Goal: Task Accomplishment & Management: Manage account settings

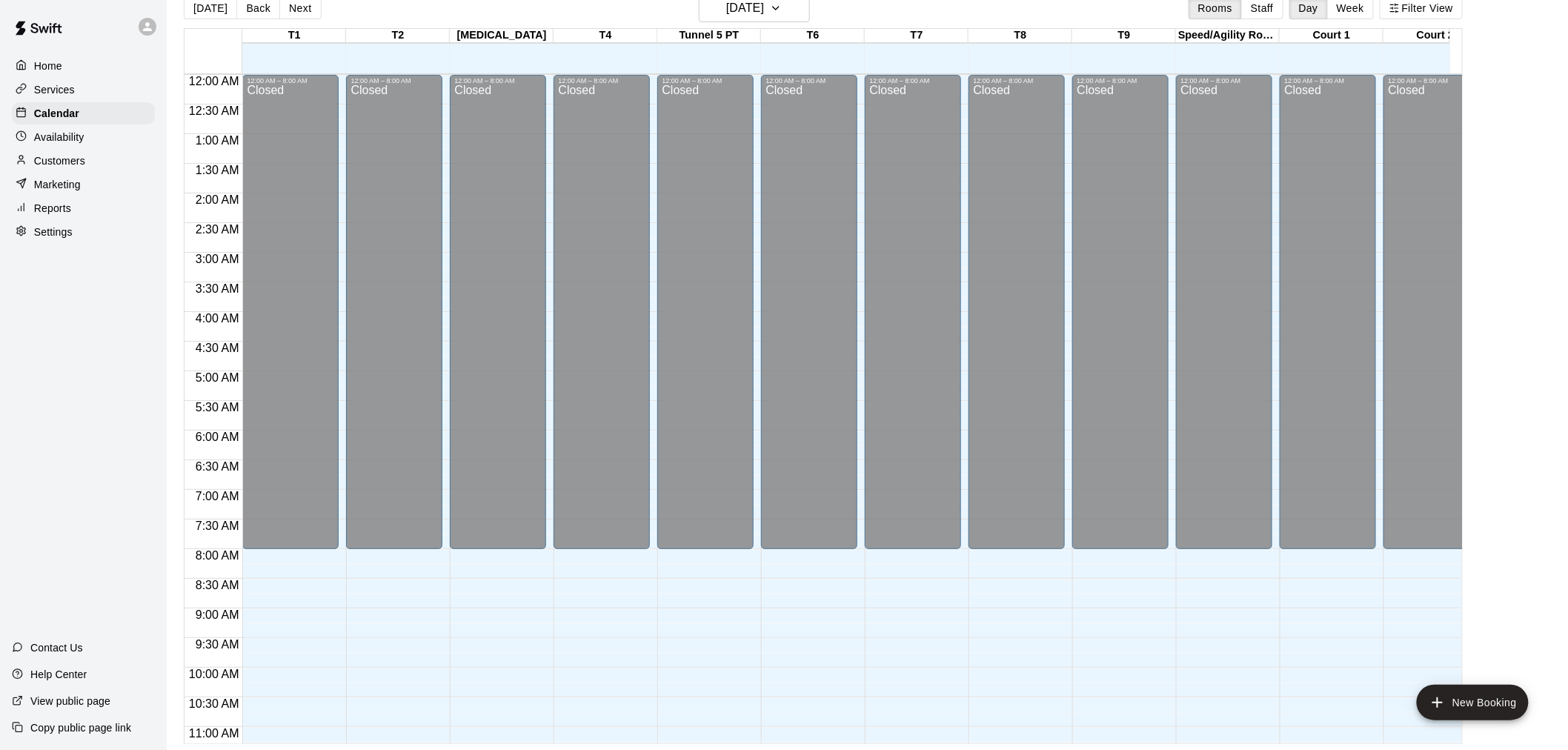
scroll to position [766, 0]
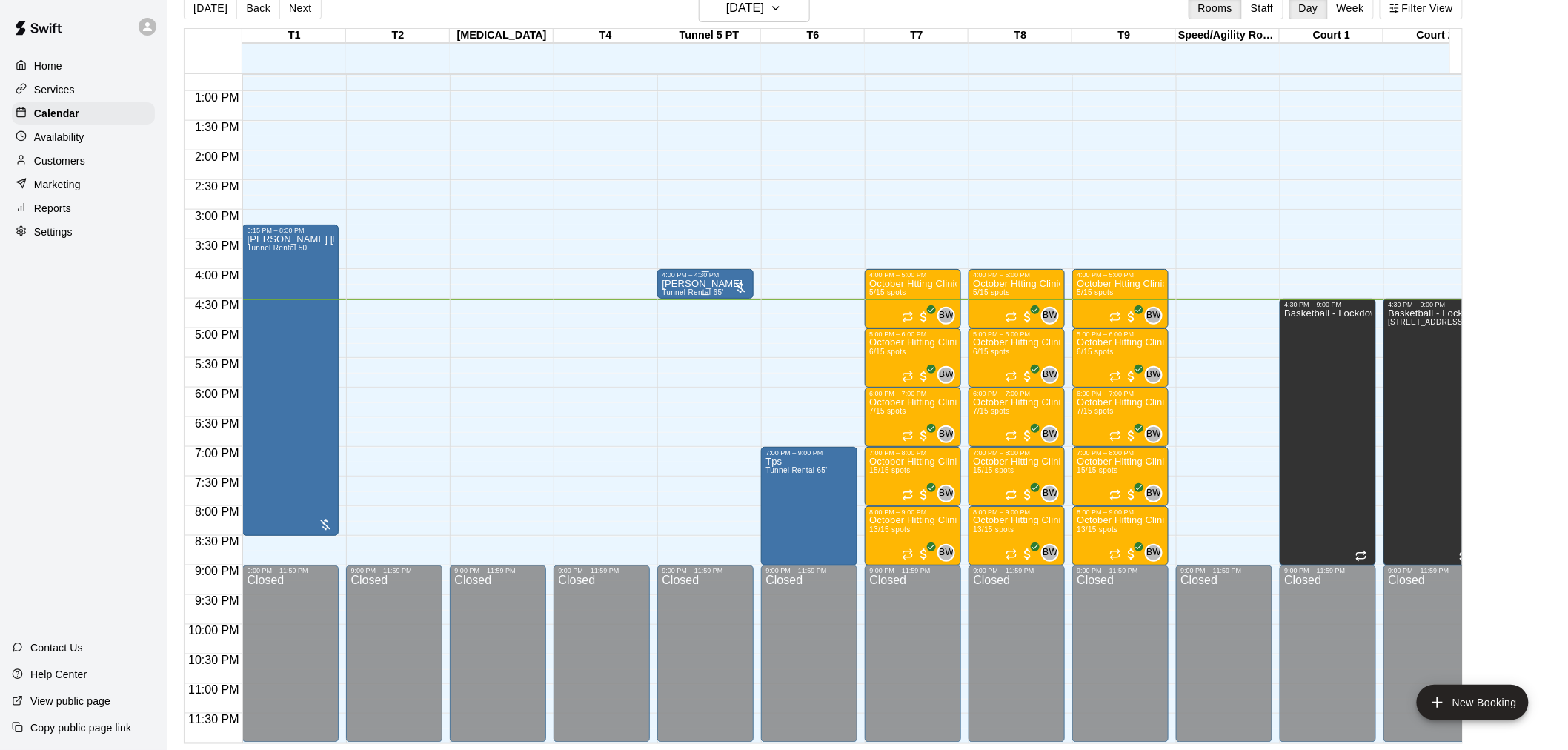
click at [687, 284] on p "[PERSON_NAME]" at bounding box center [702, 284] width 81 height 0
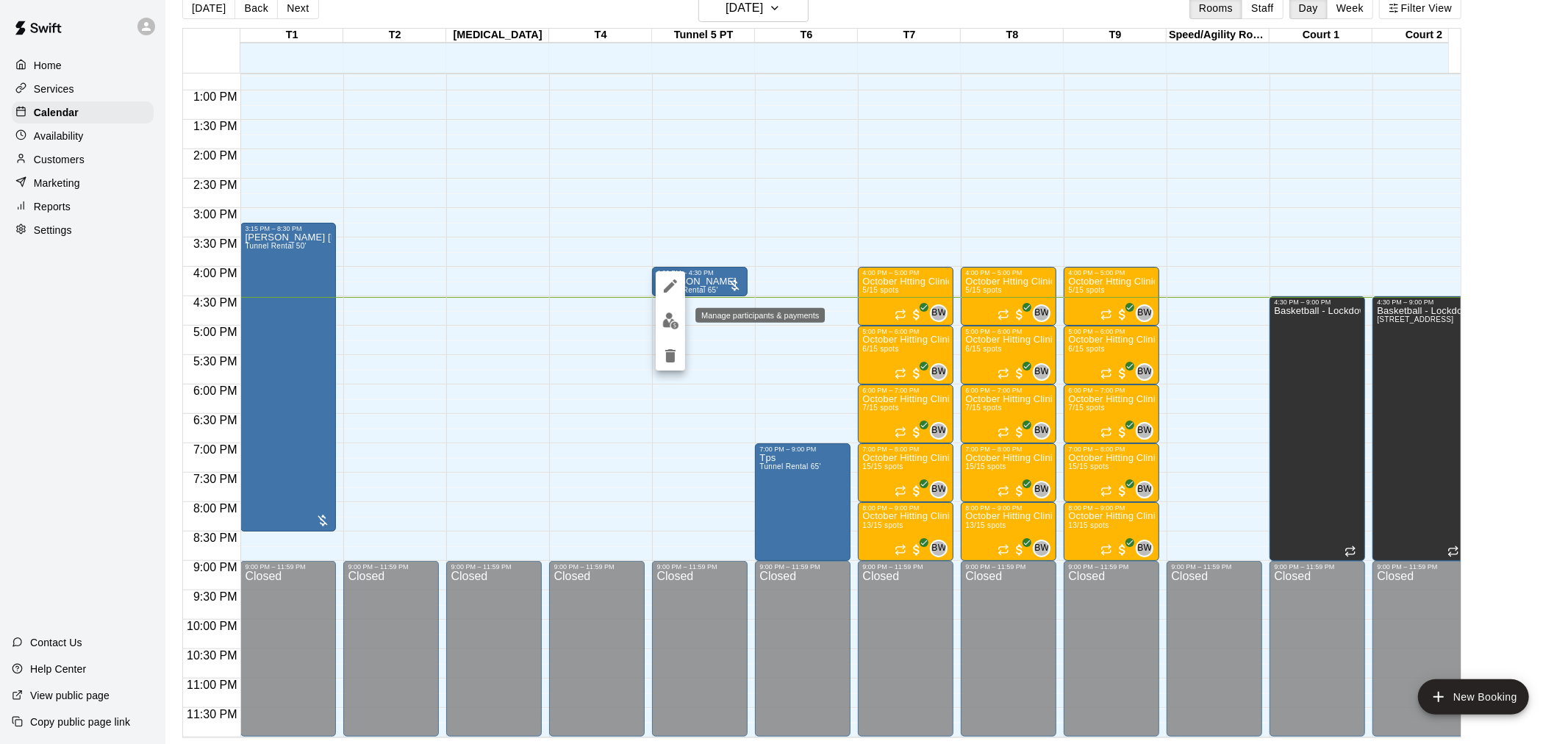
click at [672, 317] on img "edit" at bounding box center [671, 321] width 17 height 17
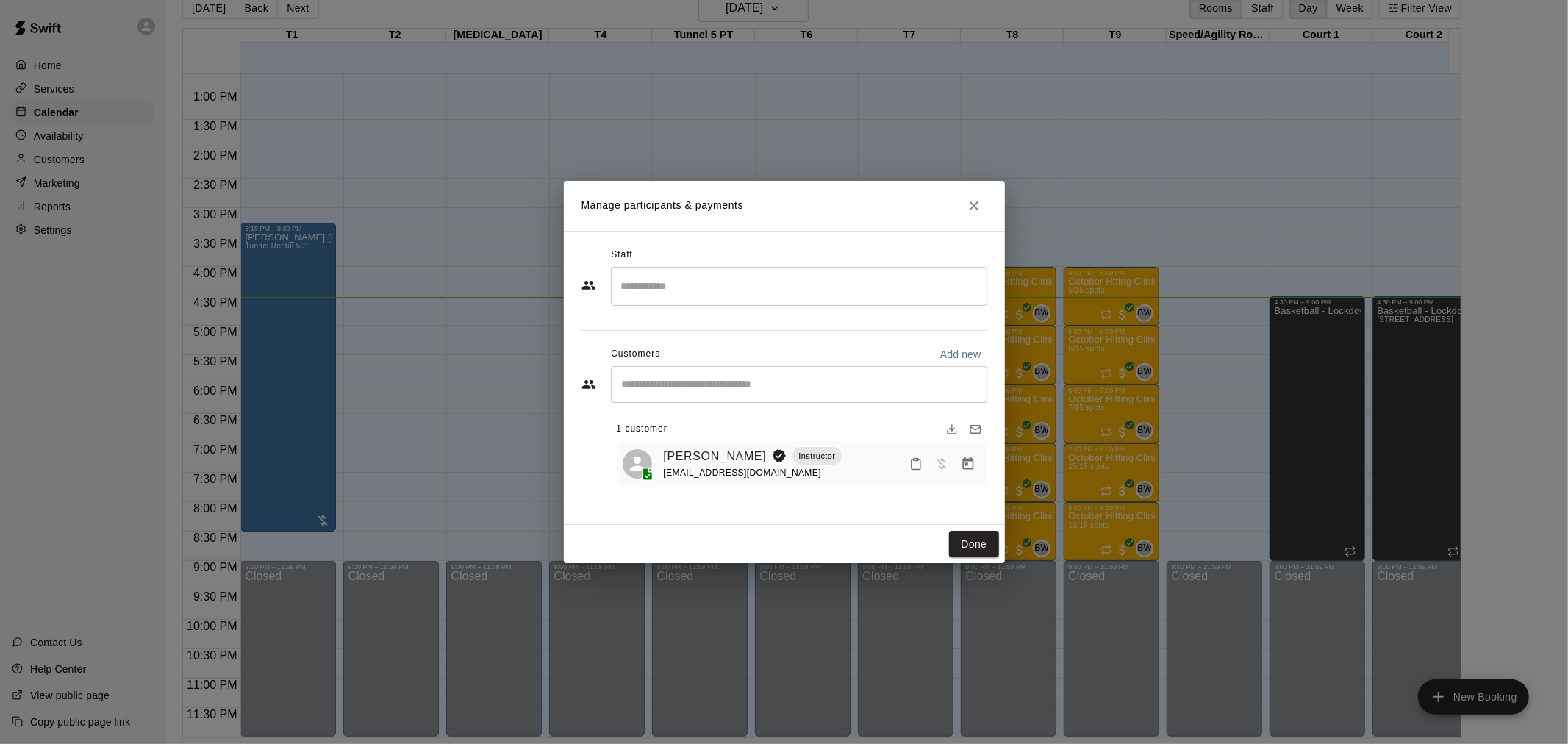
click at [847, 457] on div "[PERSON_NAME] Instructor [EMAIL_ADDRESS][DOMAIN_NAME]" at bounding box center [823, 464] width 317 height 34
click at [961, 466] on icon "Manage bookings & payment" at bounding box center [968, 463] width 14 height 14
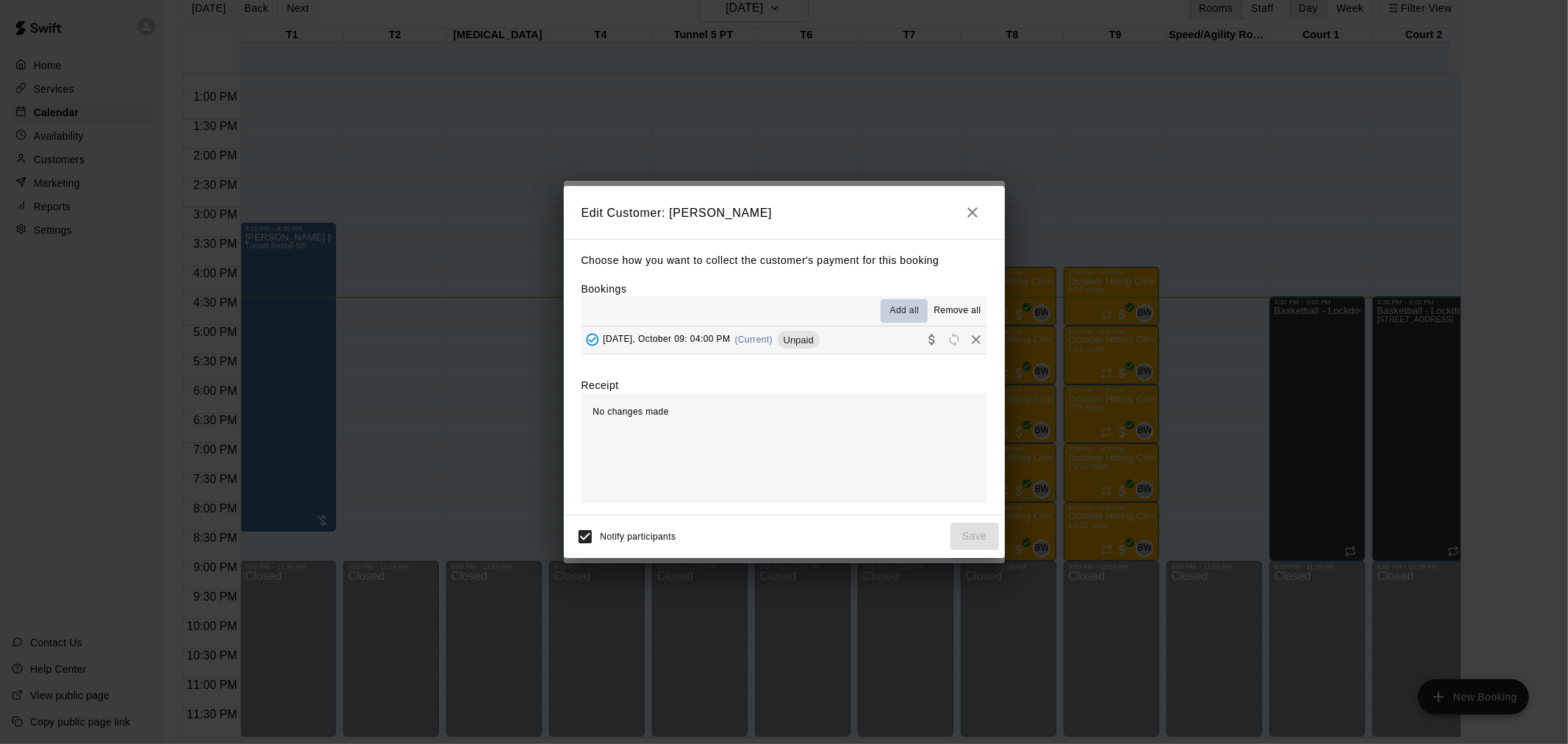
click at [913, 311] on span "Add all" at bounding box center [905, 310] width 30 height 14
click at [820, 342] on span "Unpaid" at bounding box center [799, 340] width 42 height 11
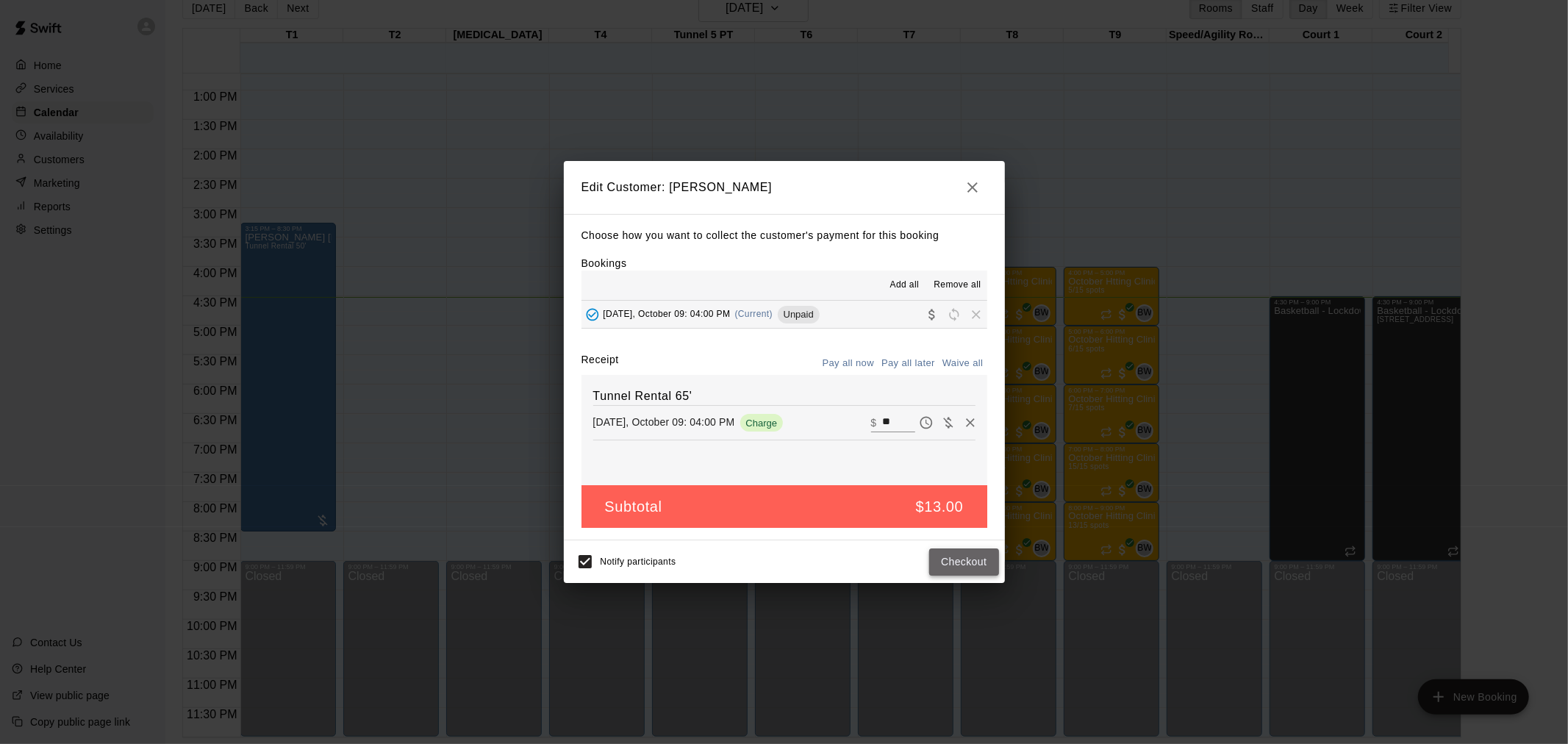
click at [942, 561] on button "Checkout" at bounding box center [964, 562] width 69 height 27
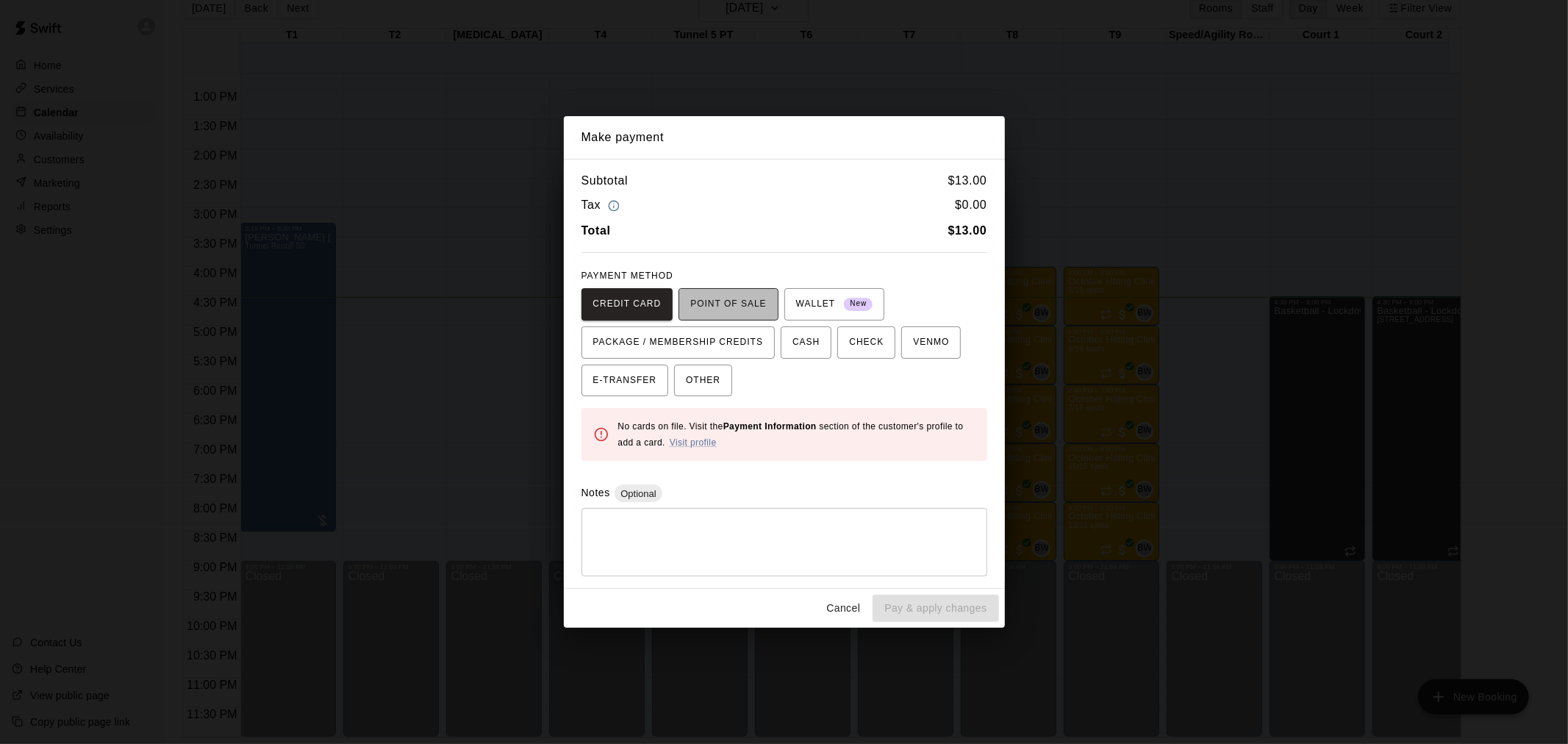
click at [724, 292] on span "POINT OF SALE" at bounding box center [728, 304] width 75 height 24
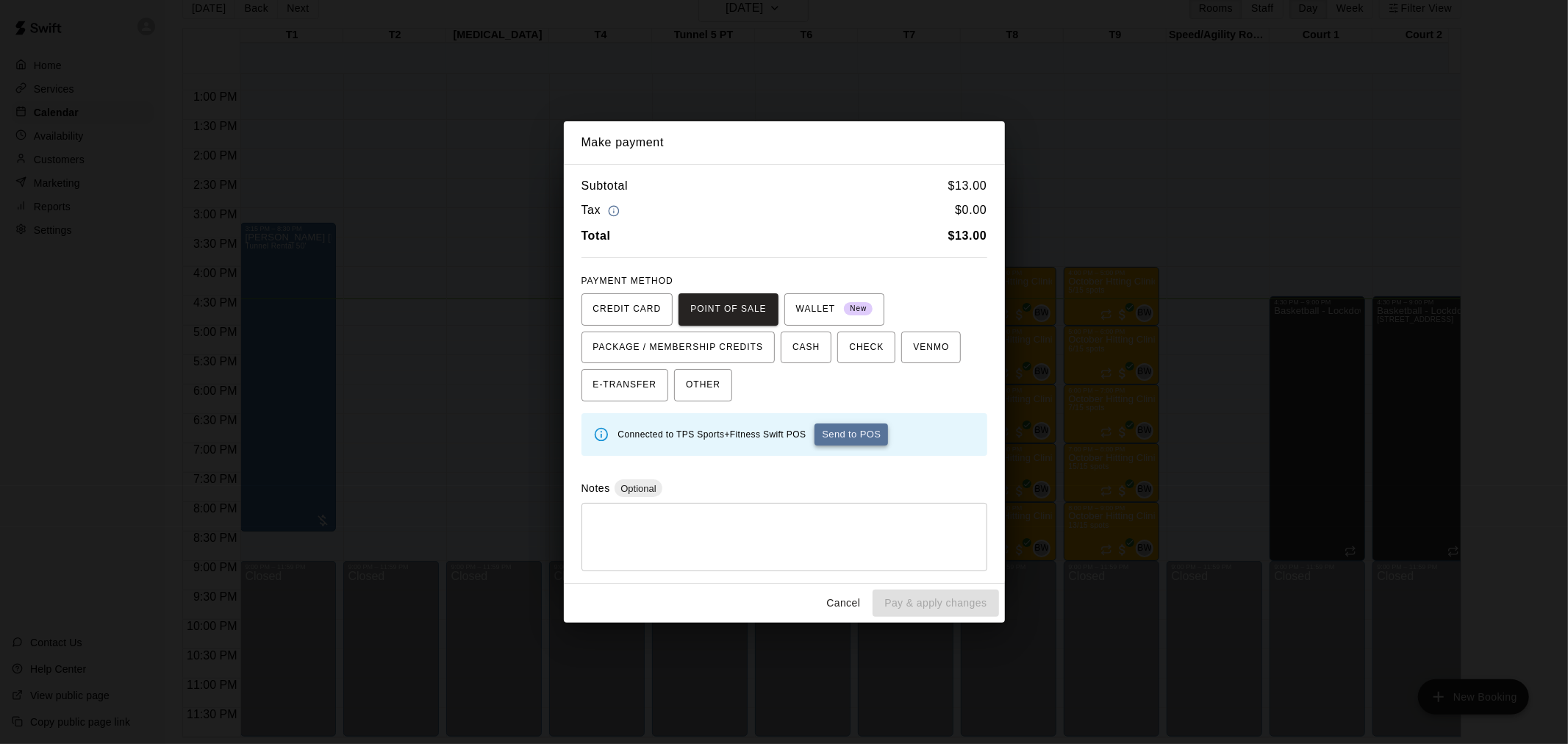
click at [860, 434] on button "Send to POS" at bounding box center [851, 434] width 74 height 22
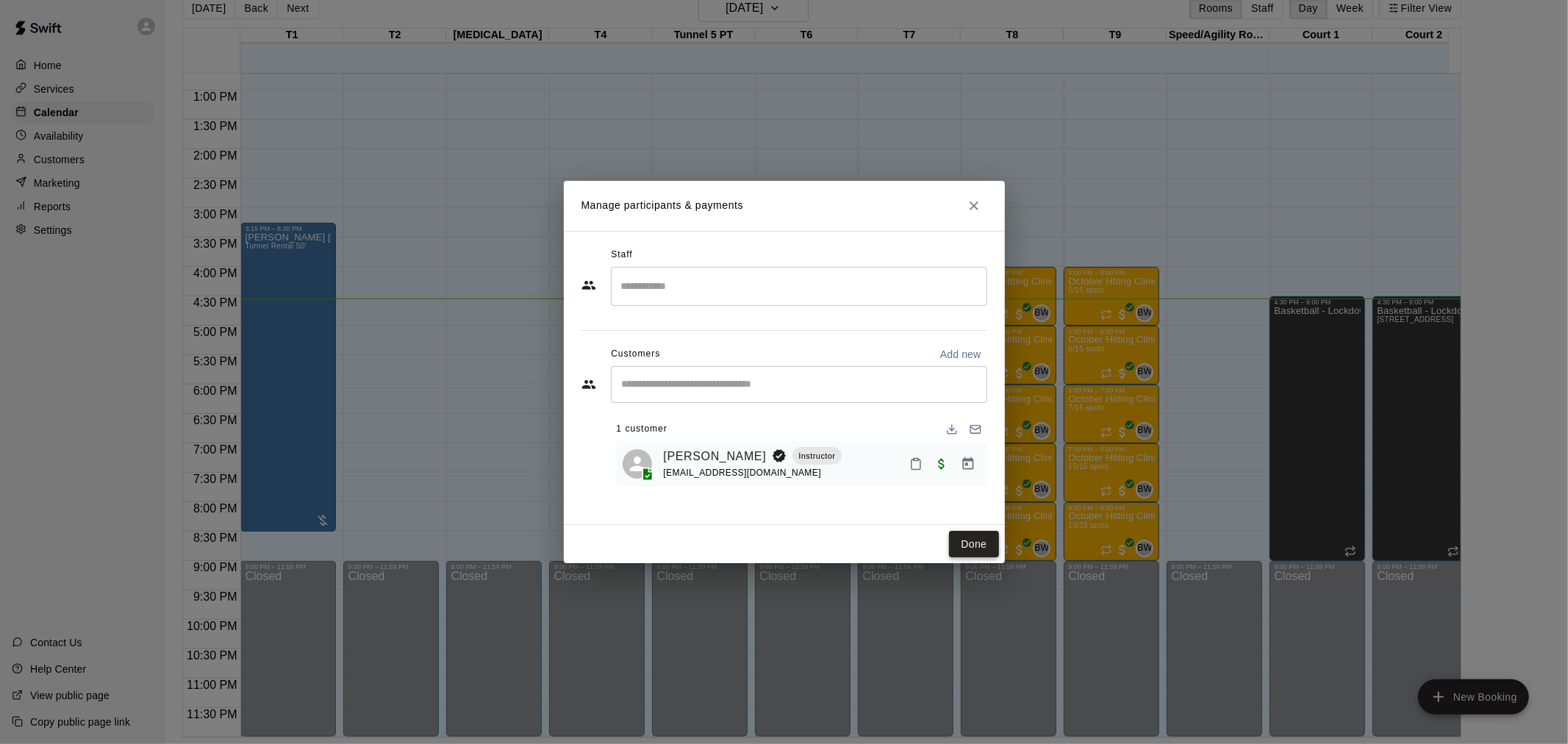
click at [980, 544] on button "Done" at bounding box center [974, 544] width 50 height 27
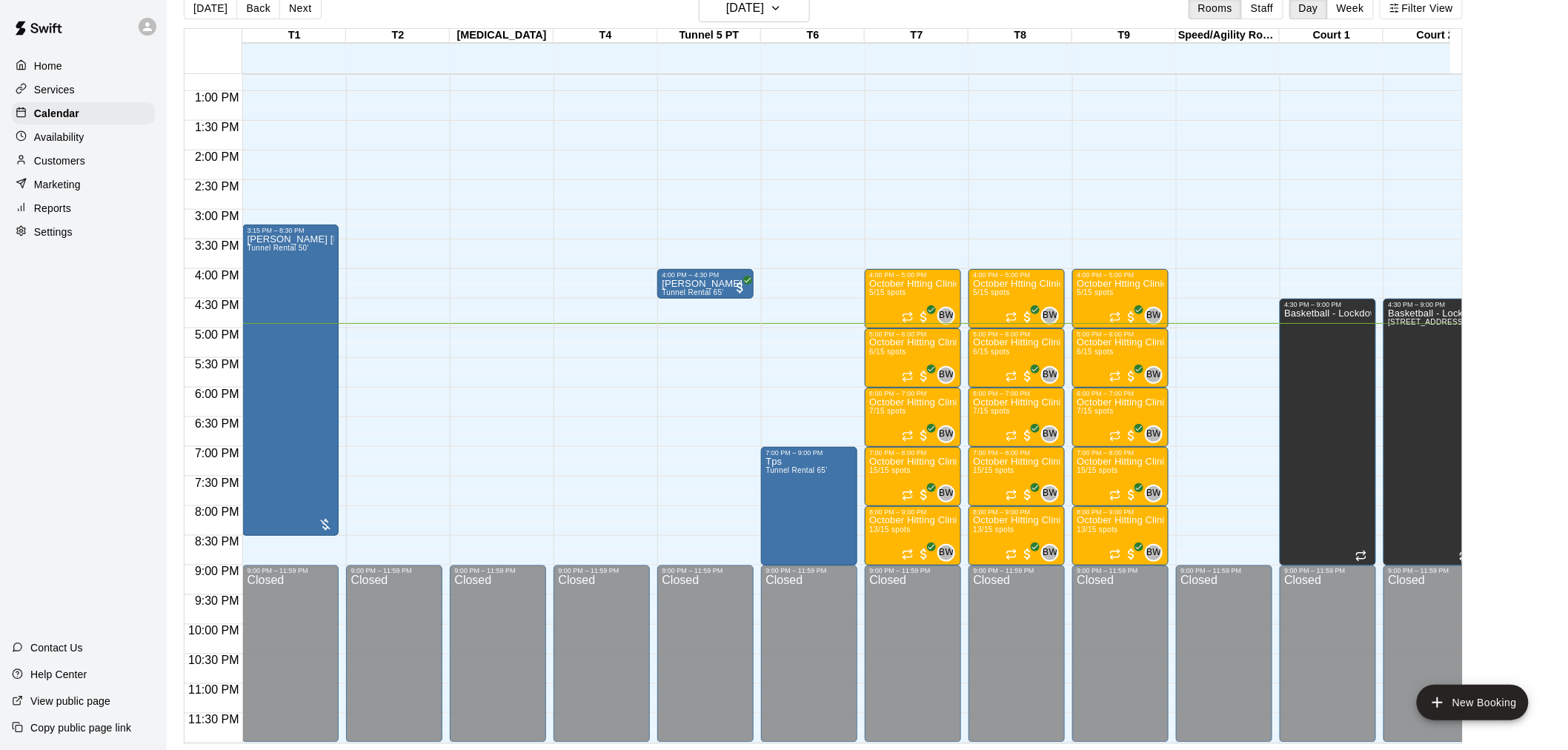
click at [694, 442] on div "12:00 AM – 8:00 AM Closed 4:00 PM – 4:30 PM [PERSON_NAME] Tunnel Rental 65' 9:0…" at bounding box center [706, 31] width 96 height 1422
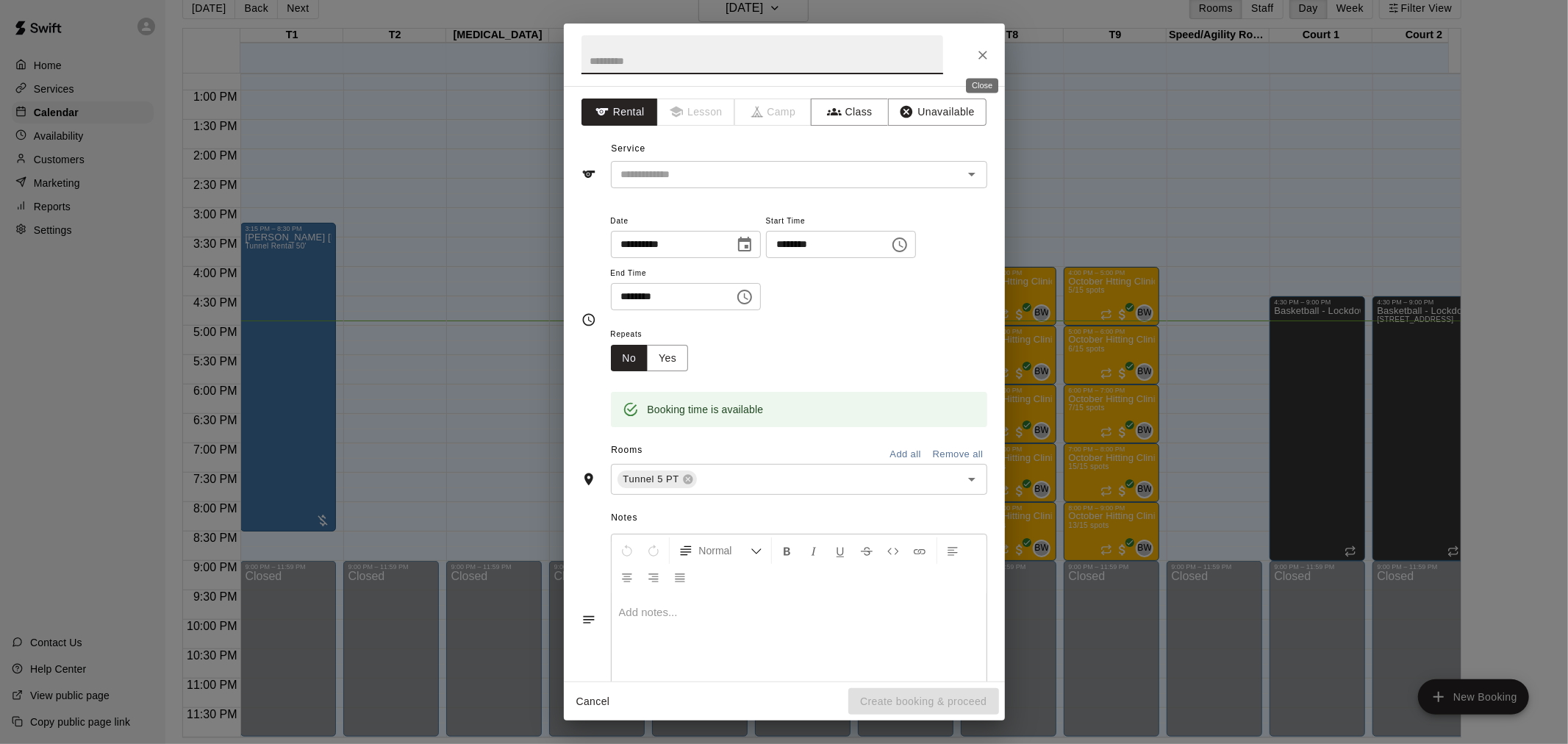
click at [980, 53] on icon "Close" at bounding box center [982, 54] width 14 height 14
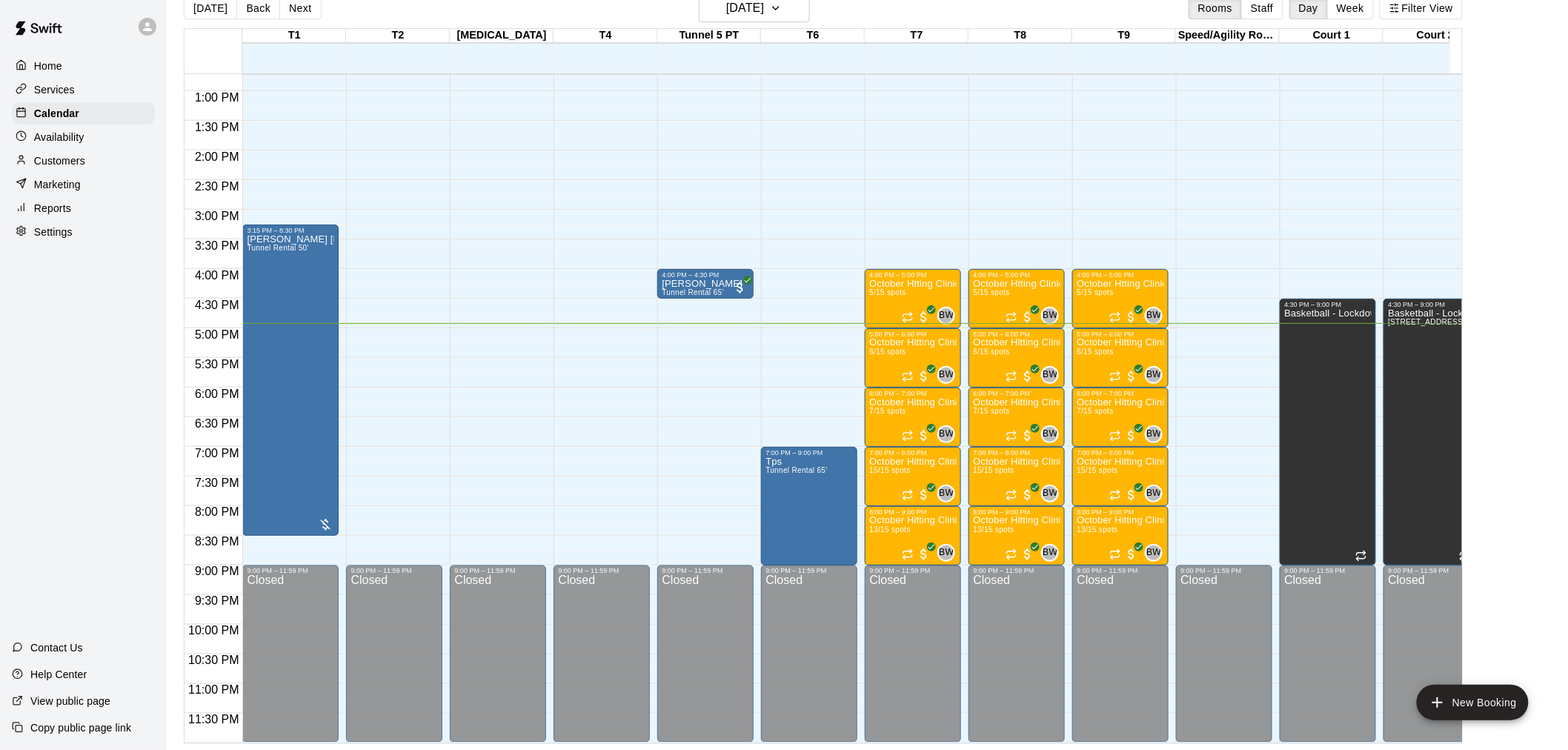
click at [699, 446] on div "12:00 AM – 8:00 AM Closed 4:00 PM – 4:30 PM [PERSON_NAME] Tunnel Rental 65' 9:0…" at bounding box center [706, 31] width 96 height 1422
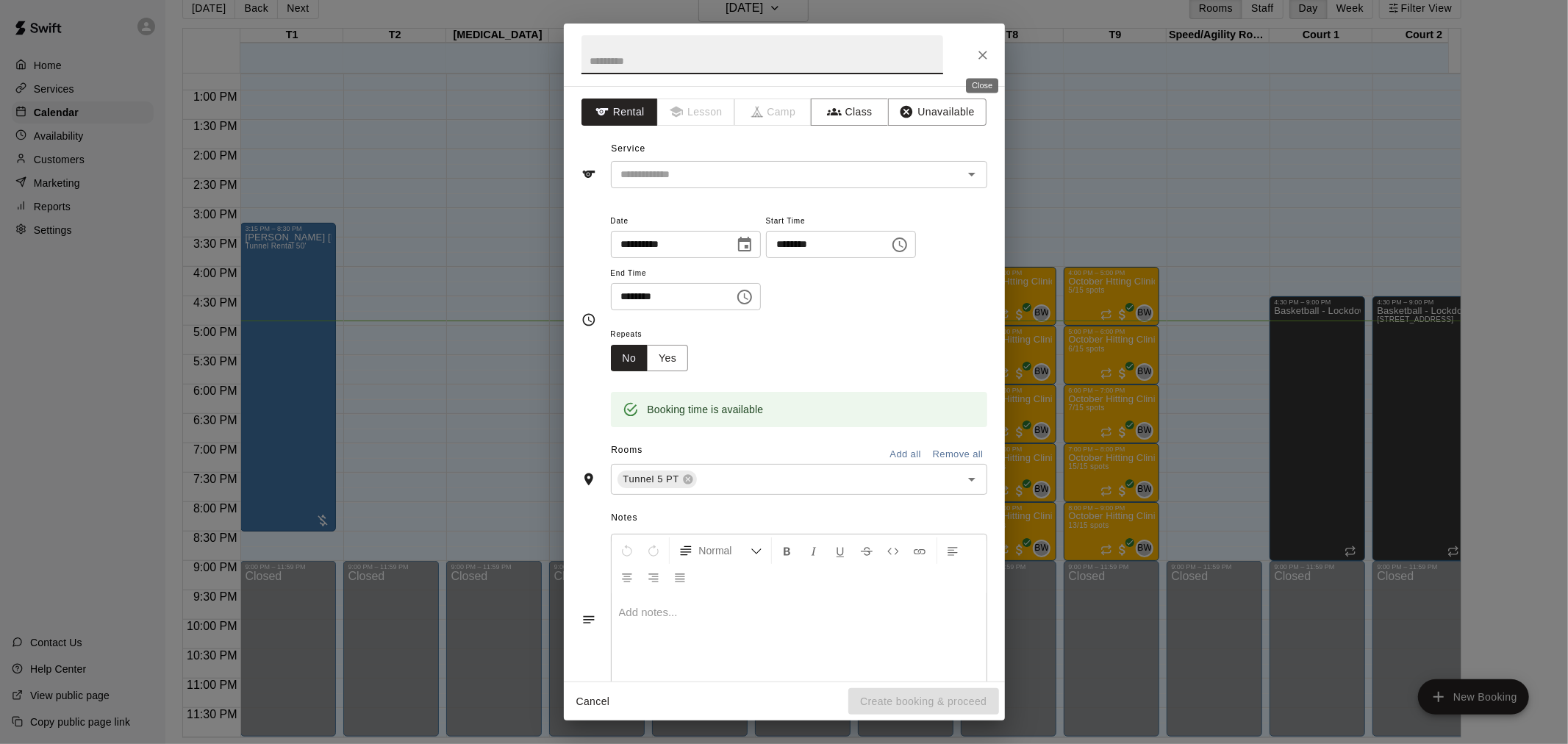
click at [981, 62] on button "Close" at bounding box center [983, 55] width 27 height 27
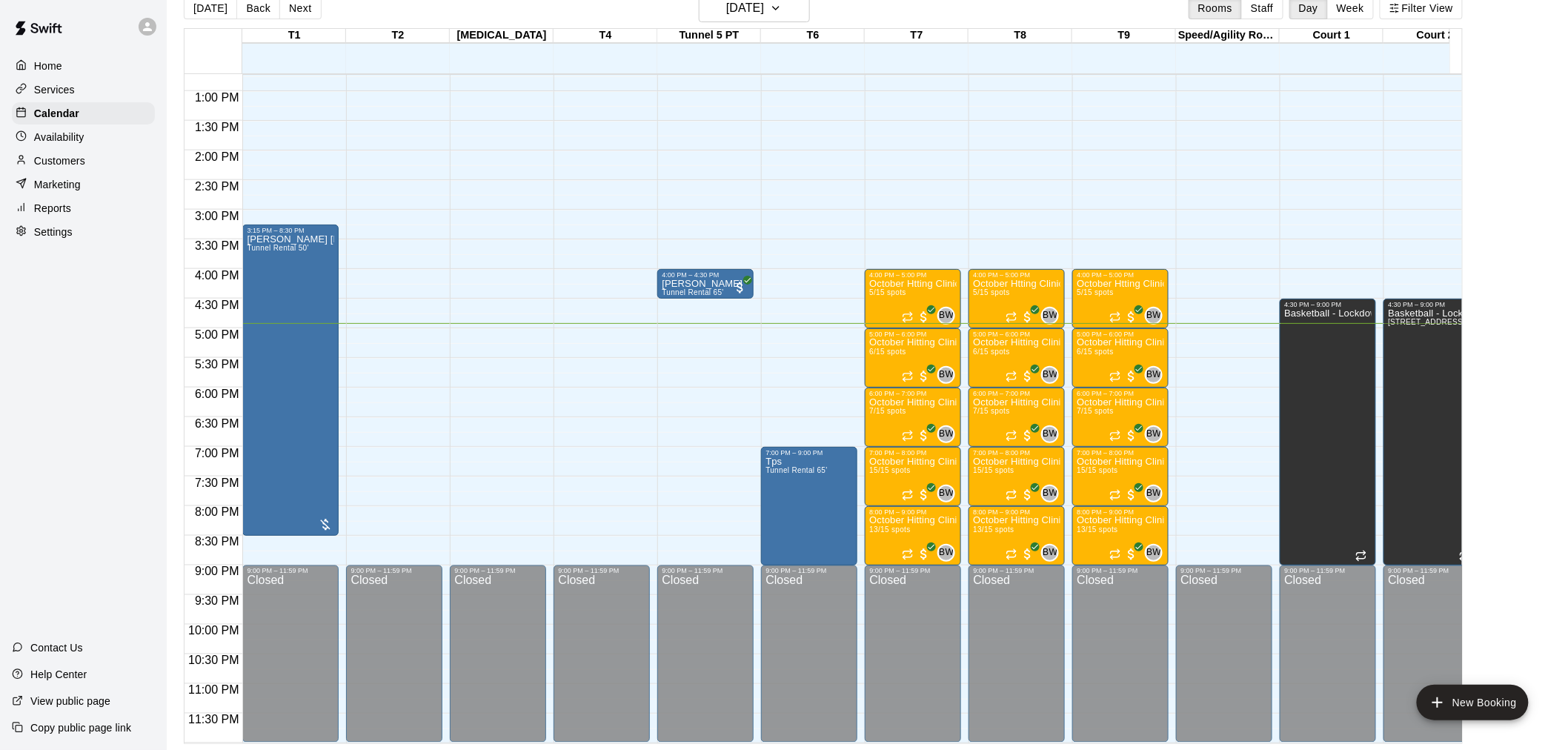
click at [722, 432] on div "12:00 AM – 8:00 AM Closed 4:00 PM – 4:30 PM [PERSON_NAME] Tunnel Rental 65' 9:0…" at bounding box center [706, 31] width 96 height 1422
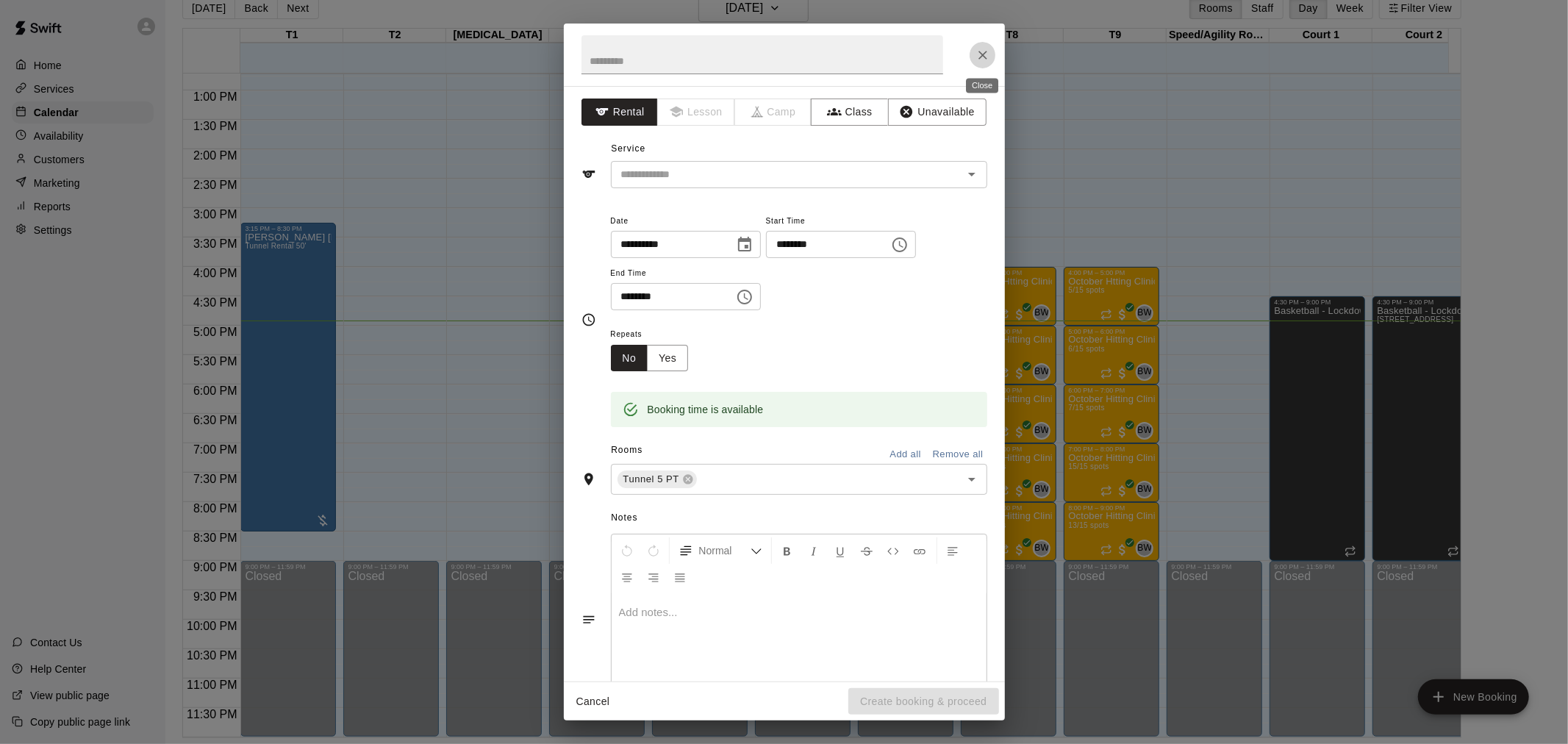
click at [987, 52] on icon "Close" at bounding box center [982, 54] width 9 height 9
